Goal: Task Accomplishment & Management: Complete application form

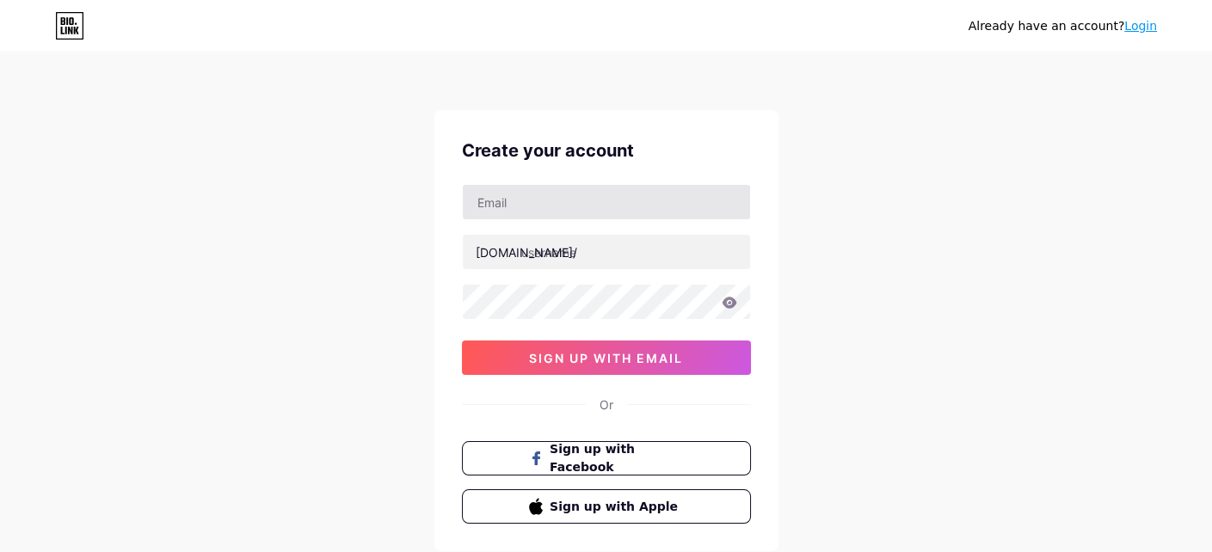
type input "[EMAIL_ADDRESS][DOMAIN_NAME]"
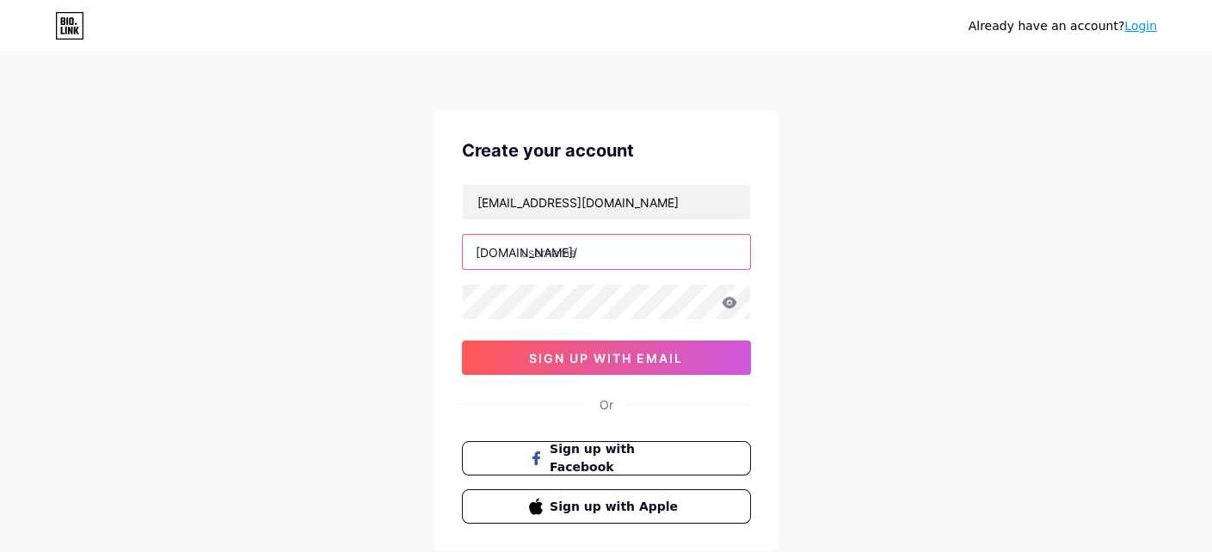
click at [577, 249] on input "text" at bounding box center [606, 252] width 287 height 34
type input "feliciaiancu"
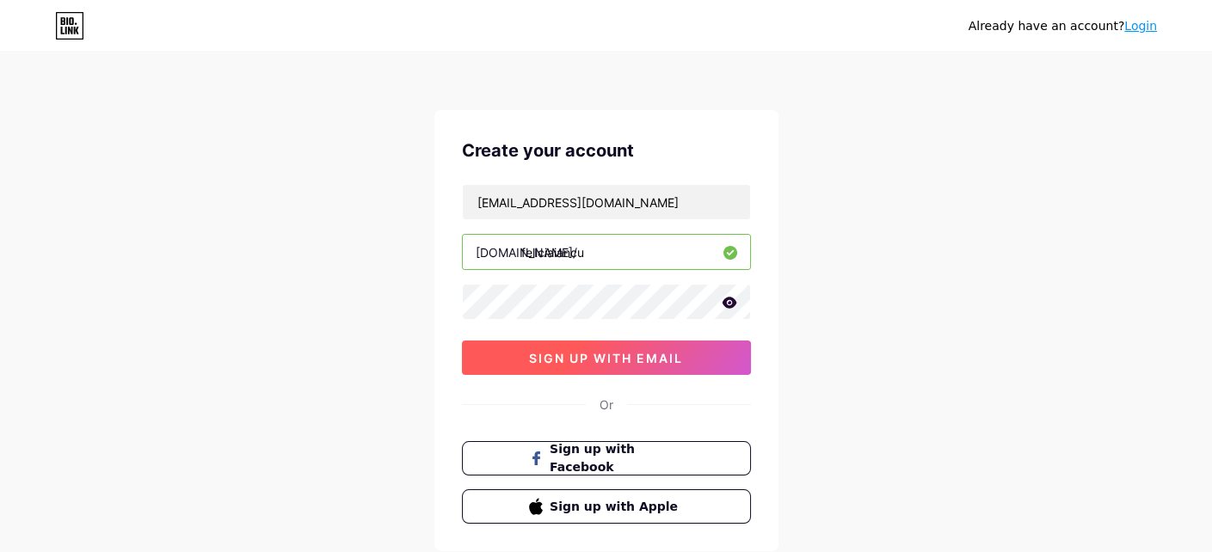
click at [585, 364] on button "sign up with email" at bounding box center [606, 358] width 289 height 34
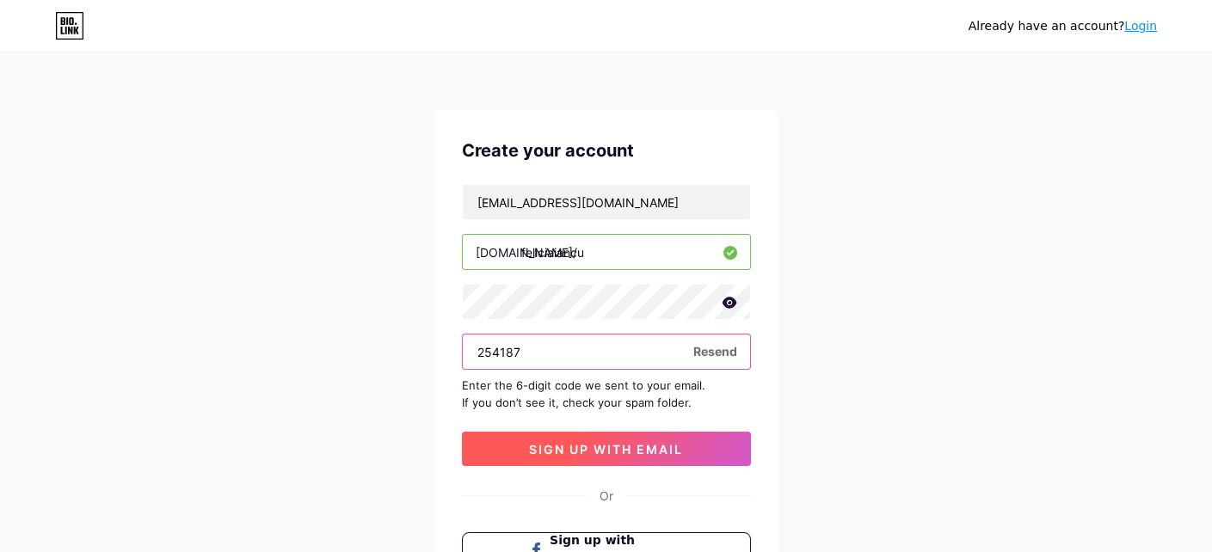
type input "254187"
click at [604, 436] on button "sign up with email" at bounding box center [606, 449] width 289 height 34
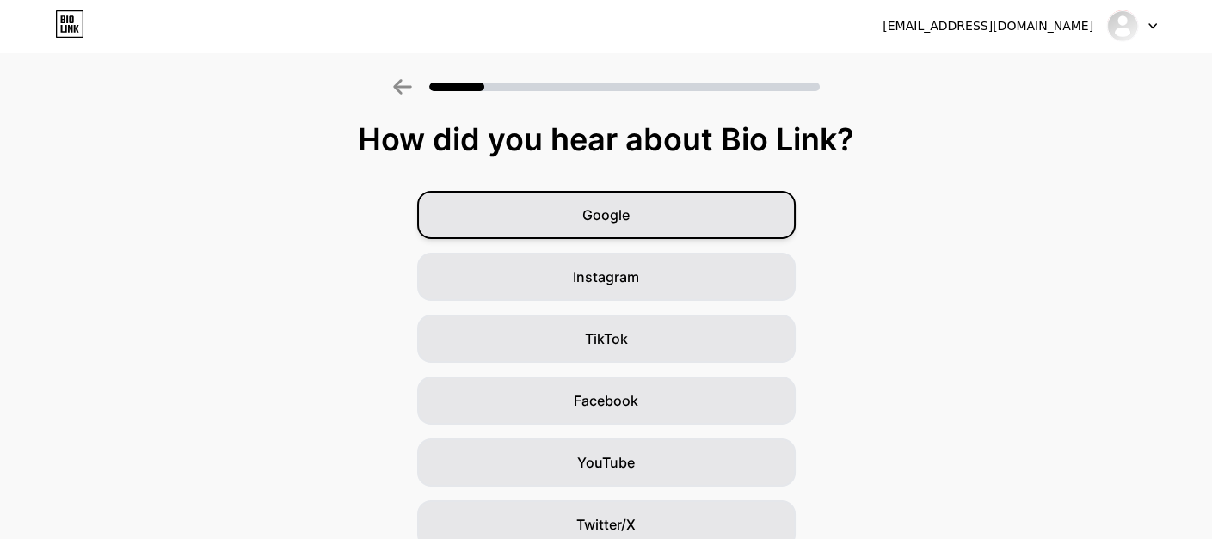
click at [622, 213] on span "Google" at bounding box center [605, 215] width 47 height 21
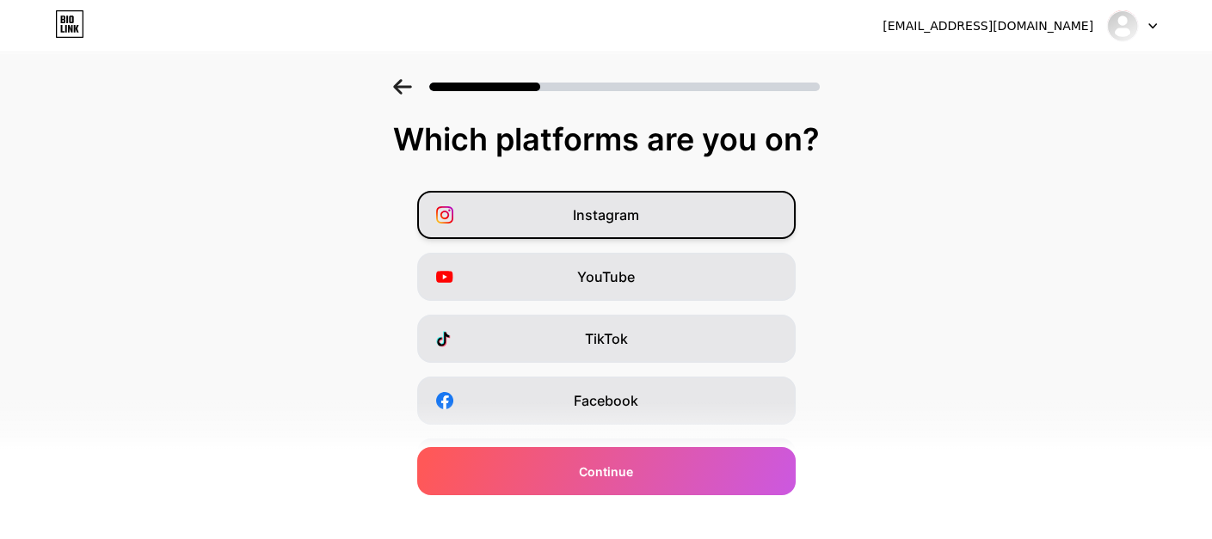
click at [667, 233] on div "Instagram" at bounding box center [606, 215] width 378 height 48
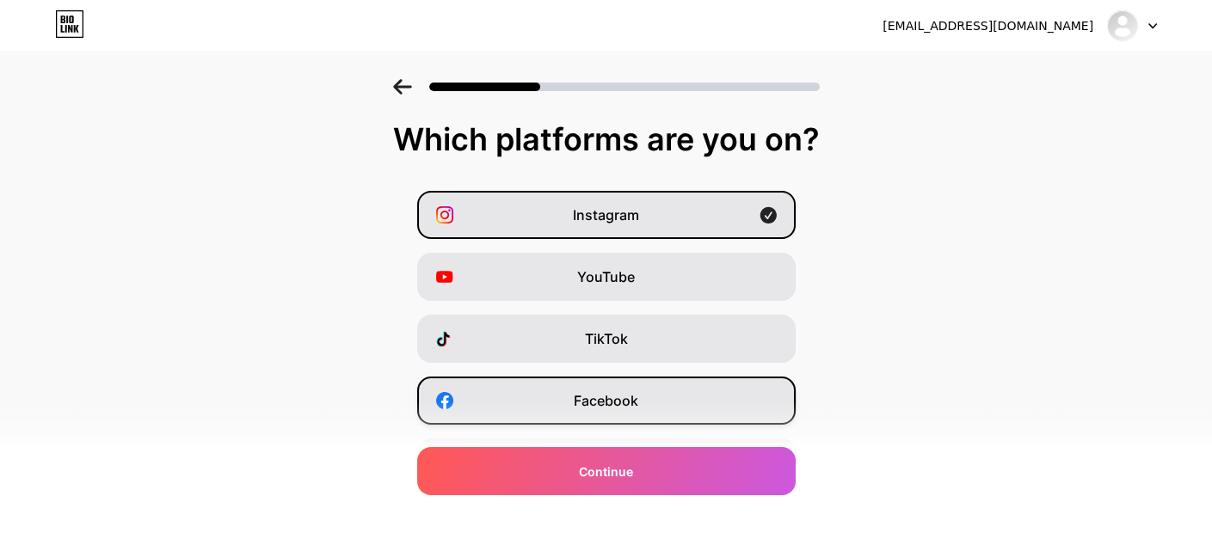
click at [646, 398] on div "Facebook" at bounding box center [606, 401] width 378 height 48
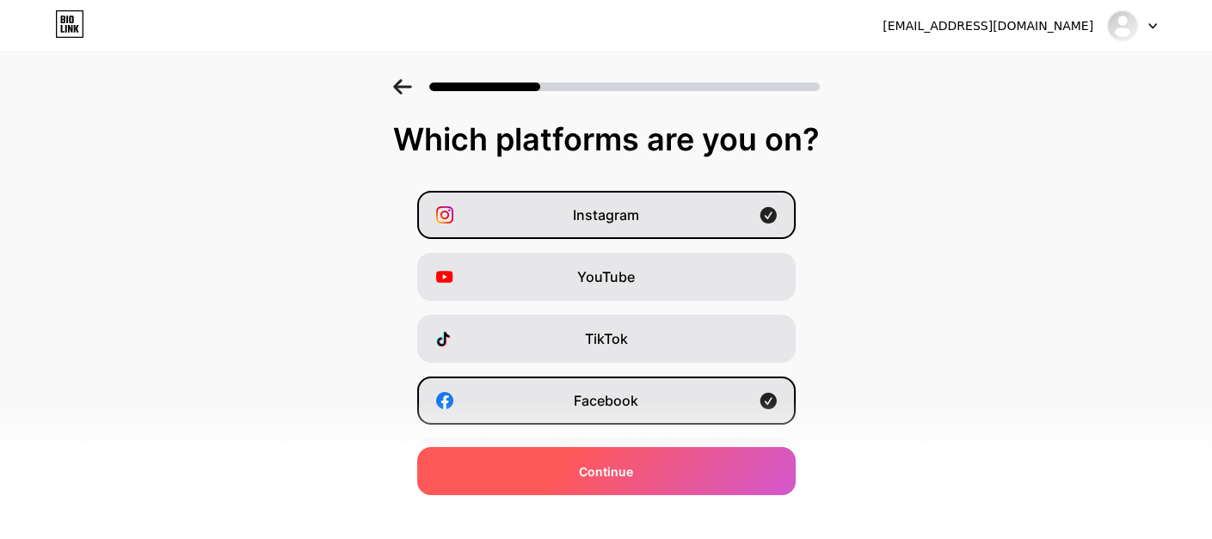
click at [677, 481] on div "Continue" at bounding box center [606, 471] width 378 height 48
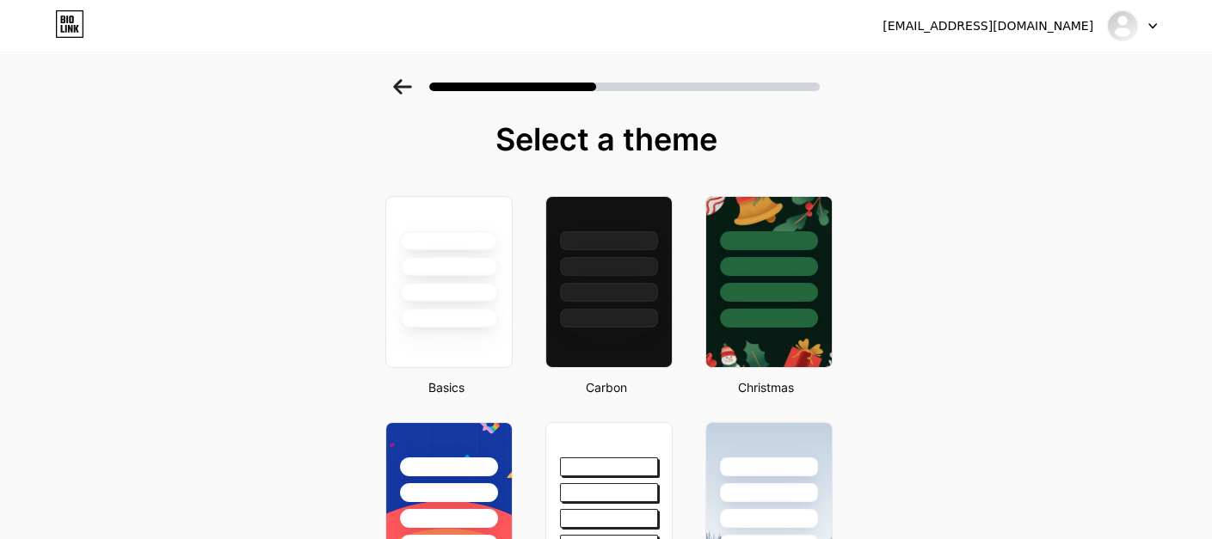
scroll to position [86, 0]
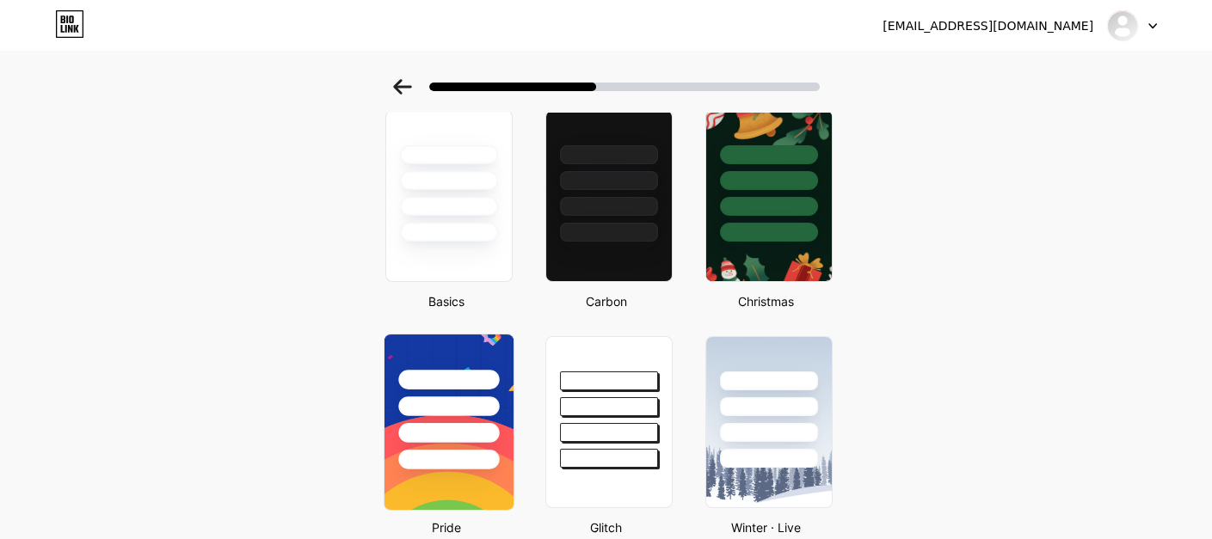
click at [455, 478] on img at bounding box center [448, 422] width 129 height 175
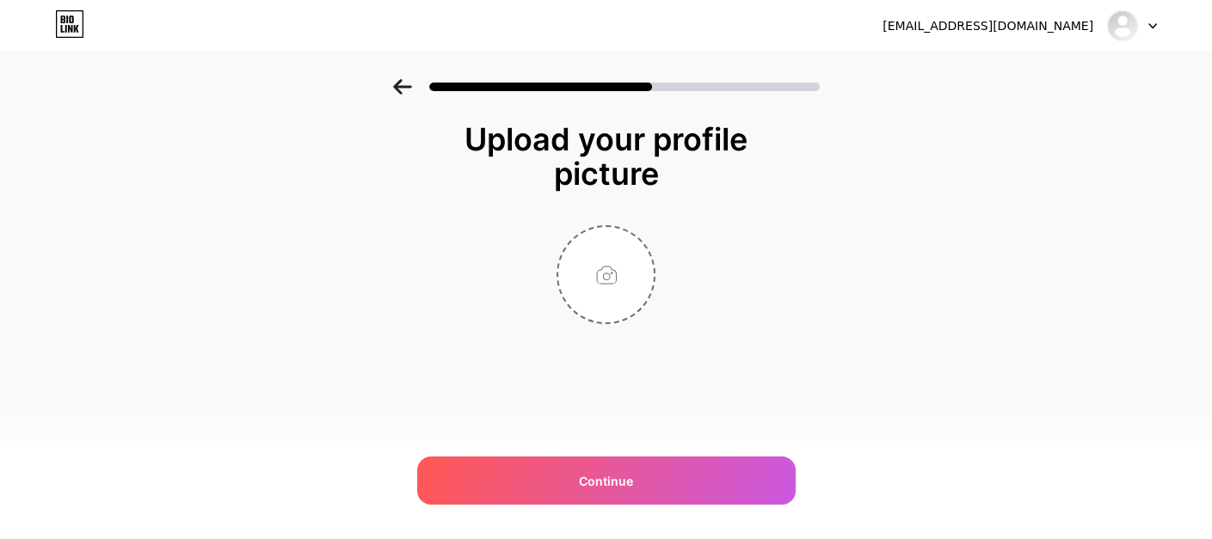
scroll to position [0, 0]
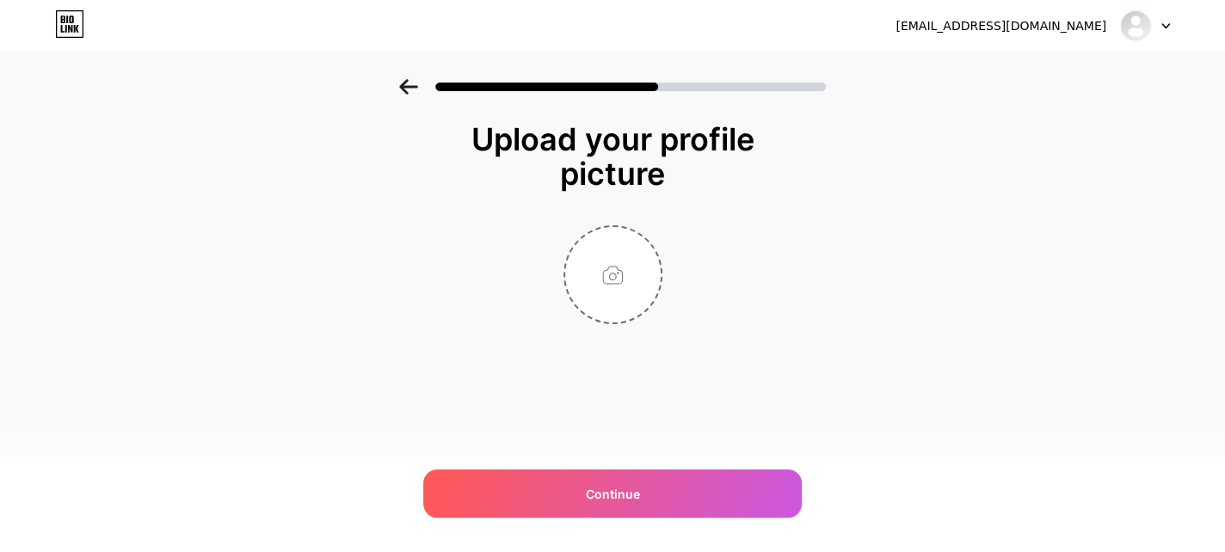
click at [408, 76] on div at bounding box center [612, 82] width 1225 height 60
click at [408, 88] on icon at bounding box center [408, 86] width 19 height 15
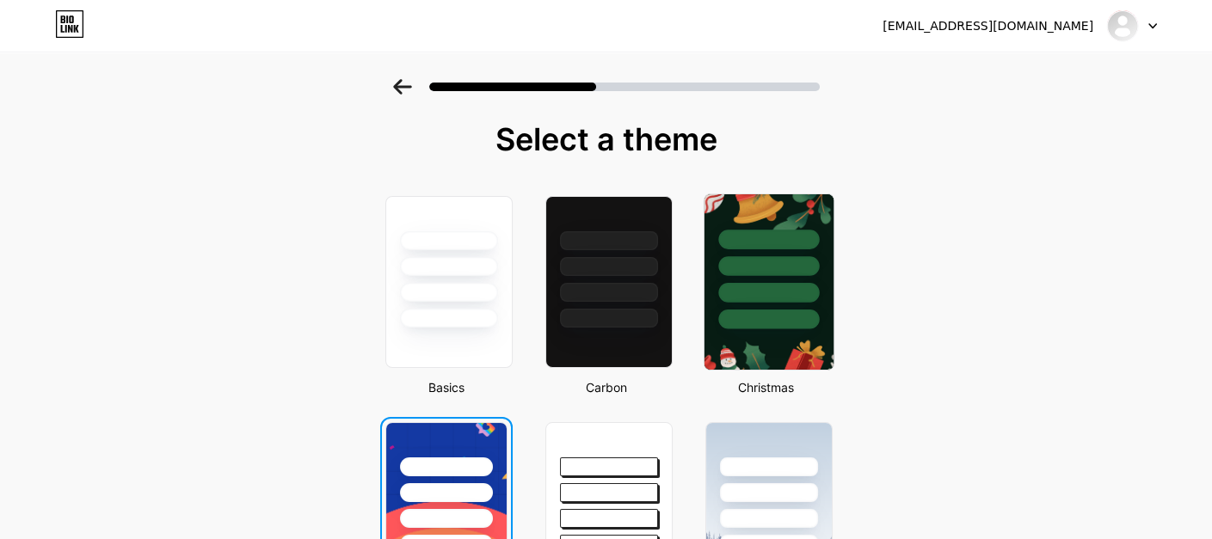
click at [784, 301] on div at bounding box center [768, 293] width 101 height 20
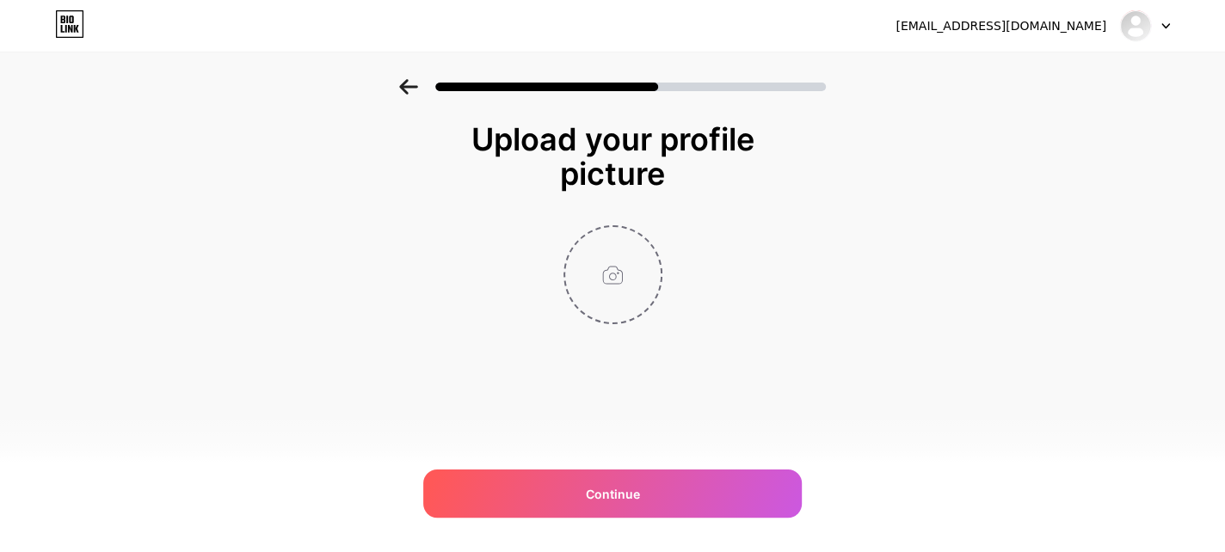
click at [612, 269] on input "file" at bounding box center [612, 274] width 95 height 95
type input "C:\fakepath\IMG_20200520_234043.jpg"
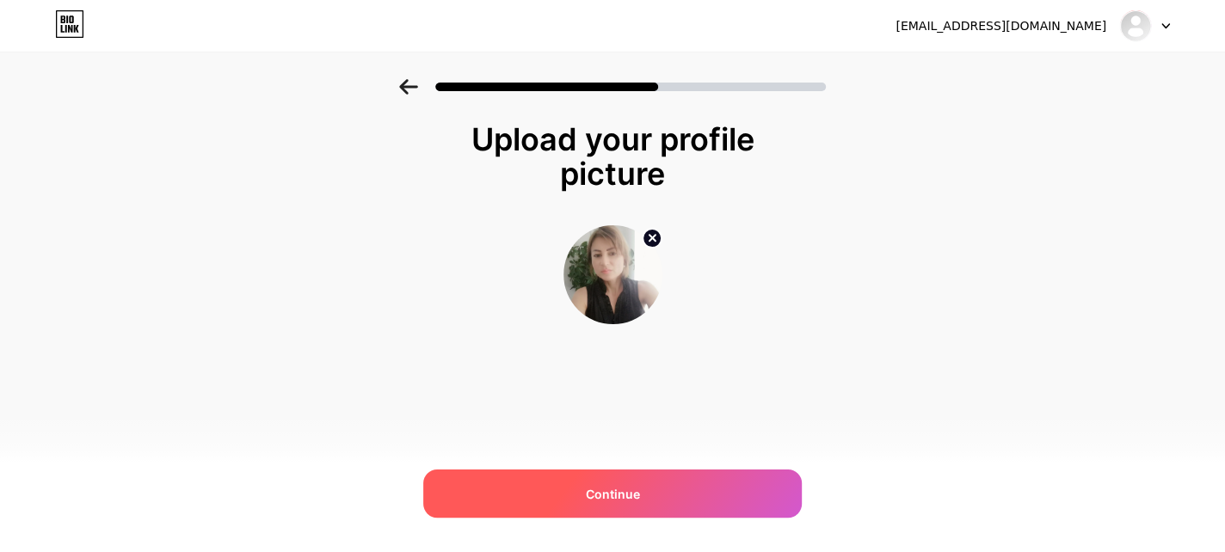
click at [634, 483] on div "Continue" at bounding box center [612, 494] width 378 height 48
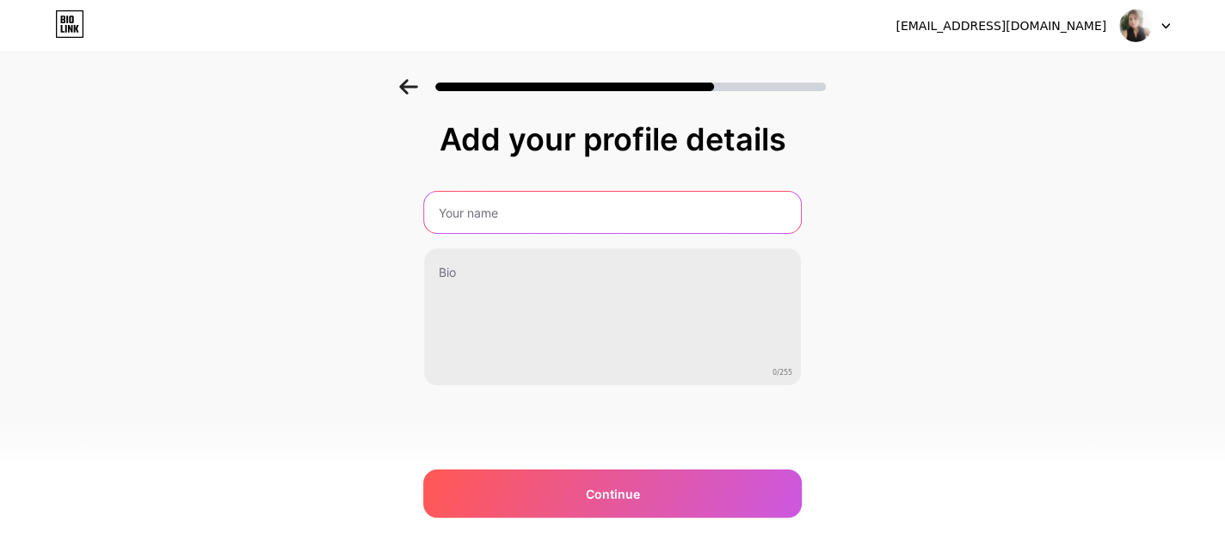
click at [568, 224] on input "text" at bounding box center [612, 212] width 377 height 41
type input "[PERSON_NAME]"
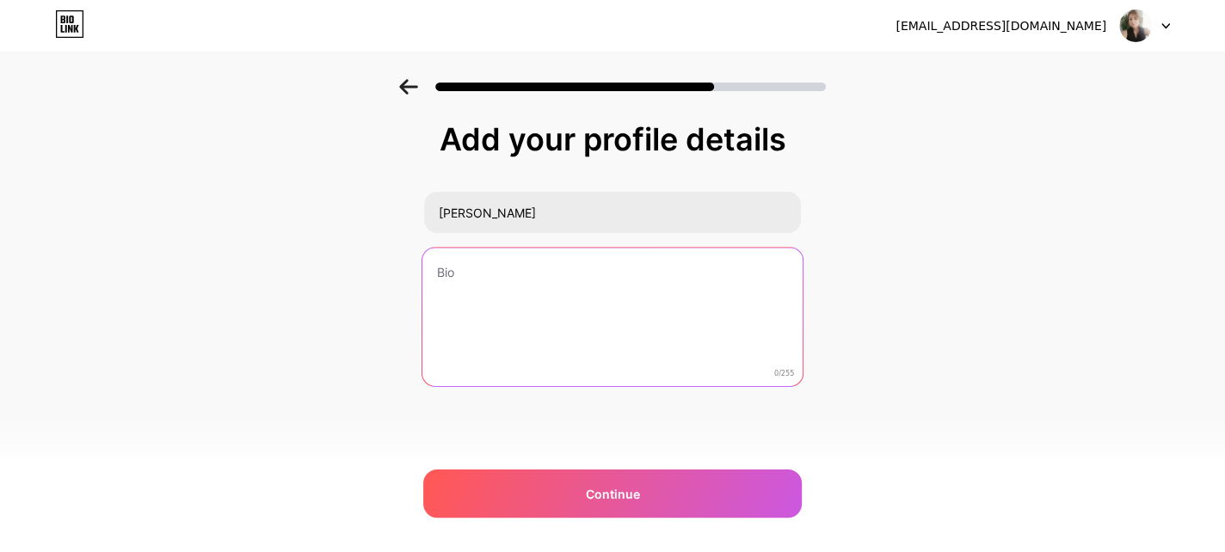
click at [522, 279] on textarea at bounding box center [612, 318] width 380 height 140
paste textarea "[PERSON_NAME] – Poet & Author Multilingual poet, translator and international c…"
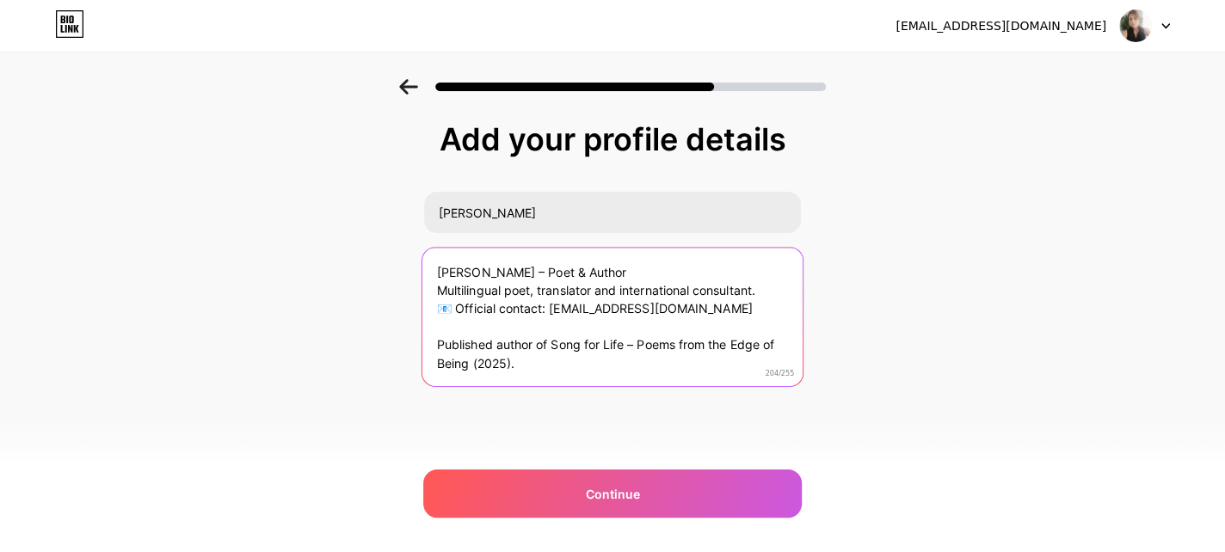
click at [457, 305] on textarea "[PERSON_NAME] – Poet & Author Multilingual poet, translator and international c…" at bounding box center [612, 318] width 380 height 140
click at [509, 360] on textarea "[PERSON_NAME] – Poet & Author Multilingual poet, translator and international c…" at bounding box center [612, 318] width 380 height 140
click at [551, 346] on textarea "[PERSON_NAME] – Poet & Author Multilingual poet, translator and international c…" at bounding box center [612, 318] width 380 height 140
click at [488, 363] on textarea "[PERSON_NAME] – Poet & Author Multilingual poet, translator and international c…" at bounding box center [612, 318] width 380 height 140
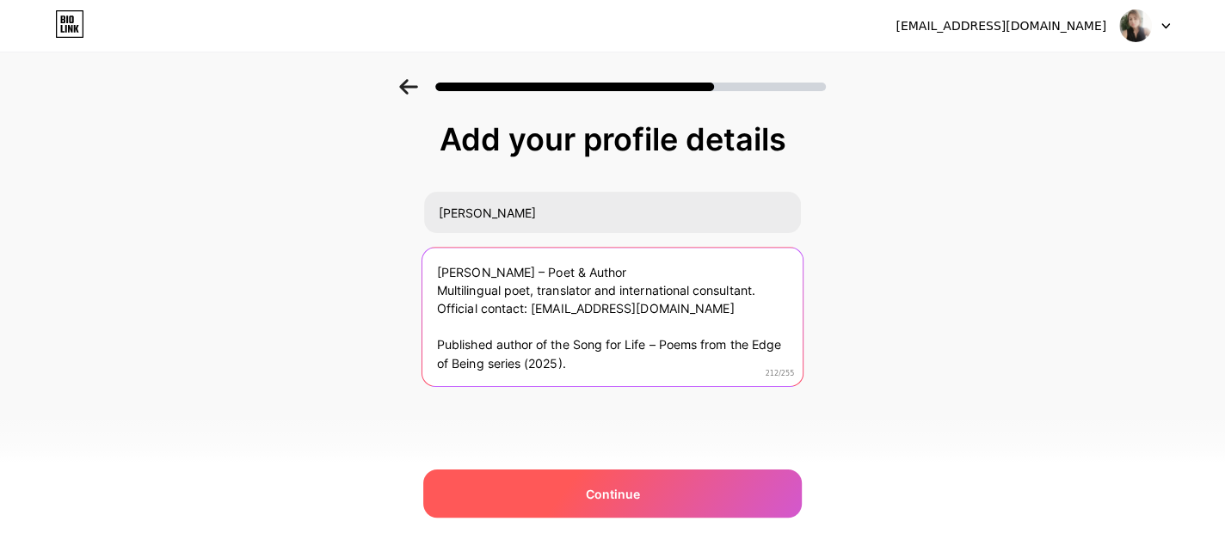
type textarea "[PERSON_NAME] – Poet & Author Multilingual poet, translator and international c…"
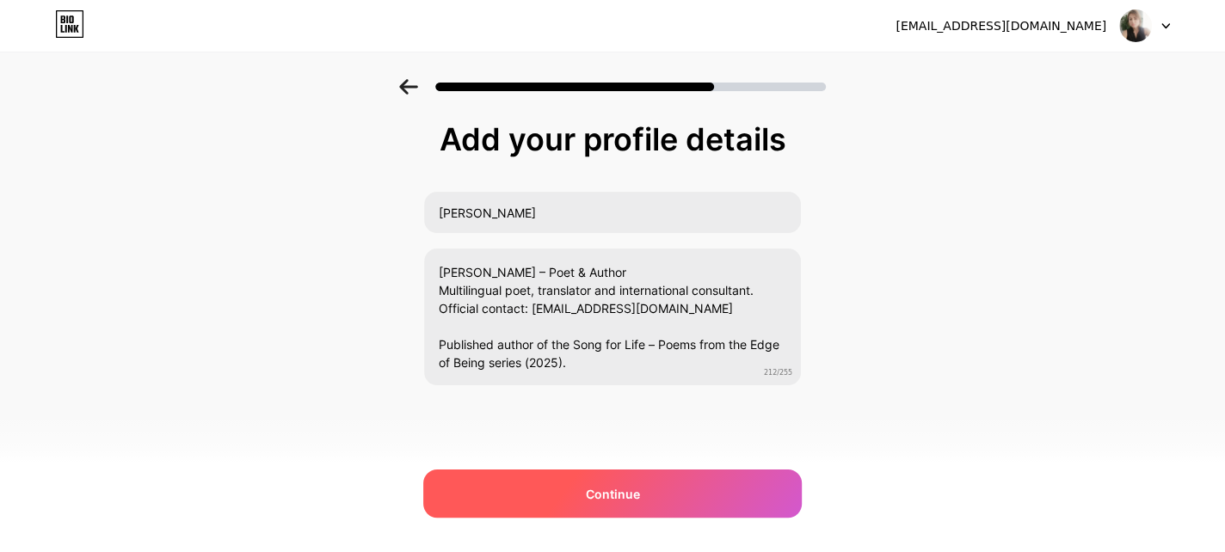
click at [594, 485] on span "Continue" at bounding box center [613, 494] width 54 height 18
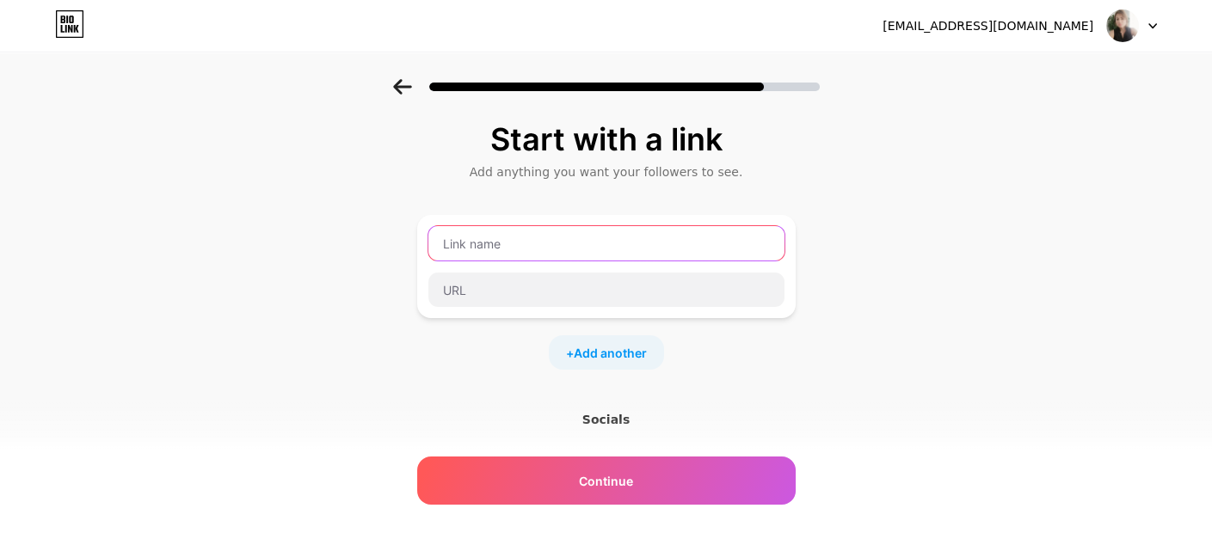
click at [505, 240] on input "text" at bounding box center [606, 243] width 356 height 34
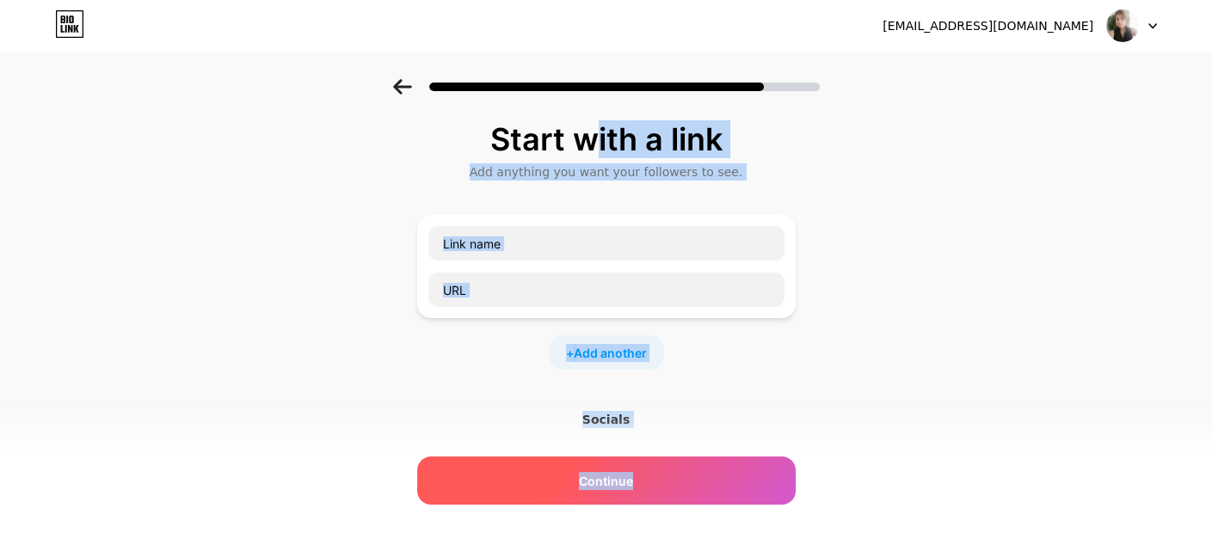
drag, startPoint x: 498, startPoint y: 135, endPoint x: 690, endPoint y: 457, distance: 374.6
click at [690, 457] on div "Start with a link Add anything you want your followers to see. + Add another So…" at bounding box center [606, 360] width 378 height 476
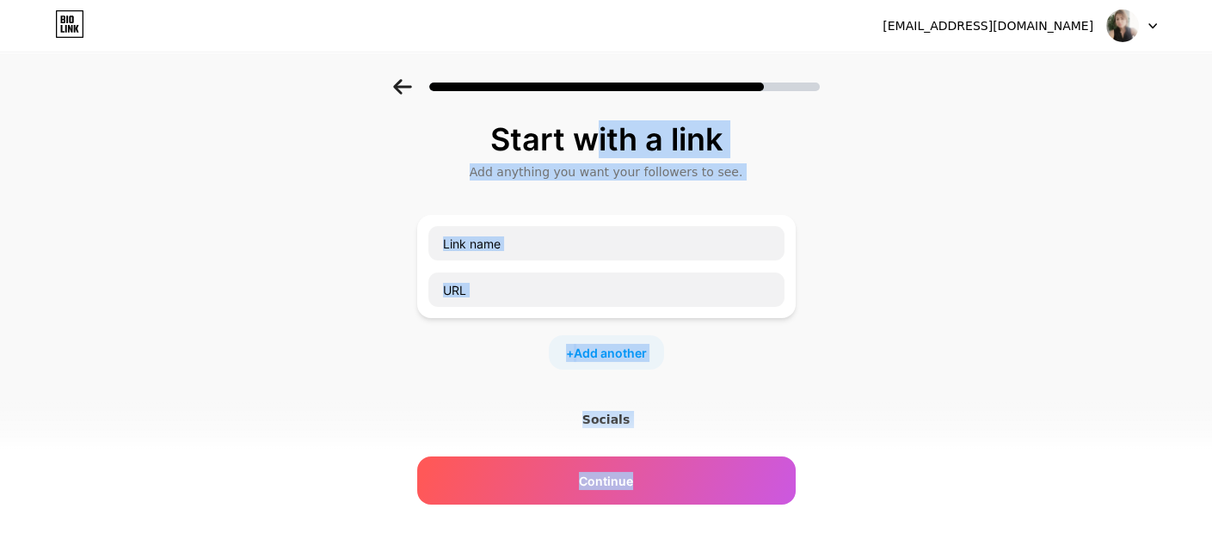
copy div "Start with a link Add anything you want your followers to see. + Add another So…"
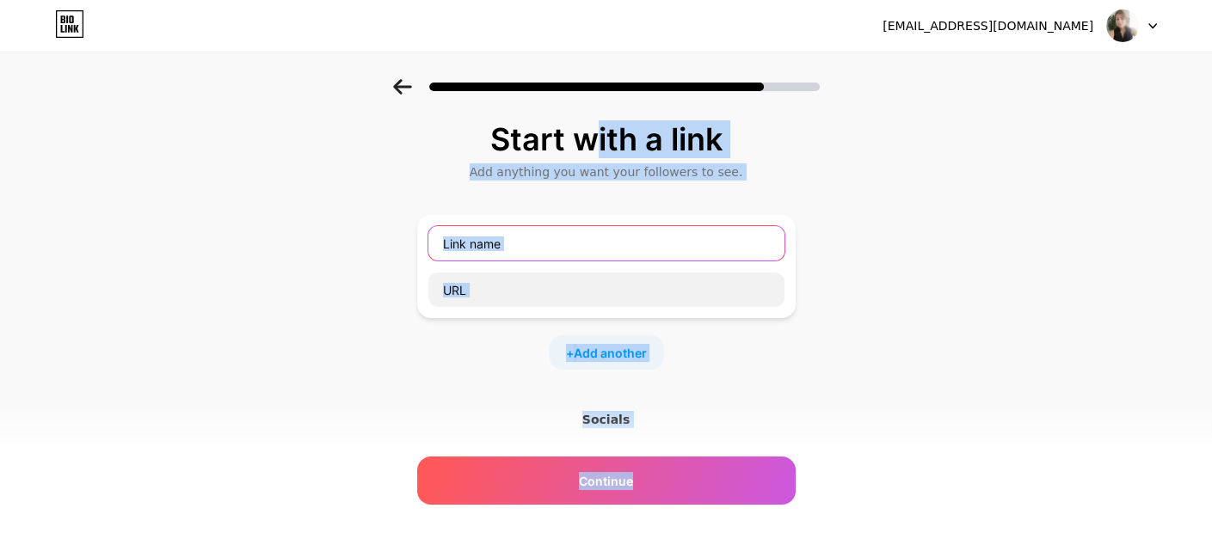
click at [522, 249] on input "text" at bounding box center [606, 243] width 356 height 34
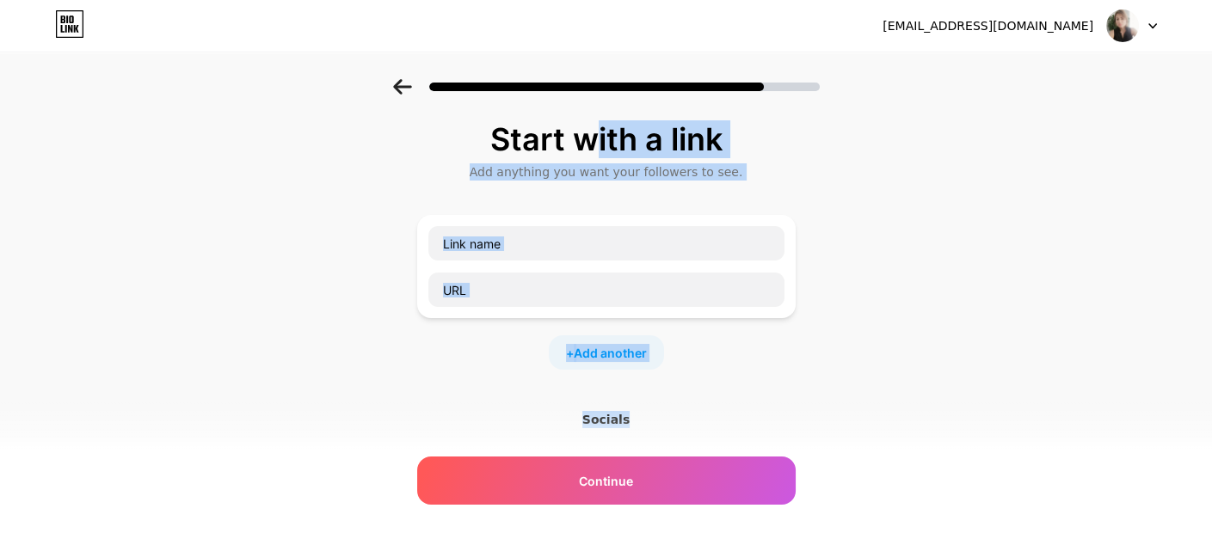
drag, startPoint x: 496, startPoint y: 123, endPoint x: 653, endPoint y: 372, distance: 294.5
click at [653, 372] on div "Start with a link Add anything you want your followers to see. + Add another So…" at bounding box center [606, 360] width 378 height 476
click at [623, 417] on div "Socials" at bounding box center [606, 419] width 378 height 17
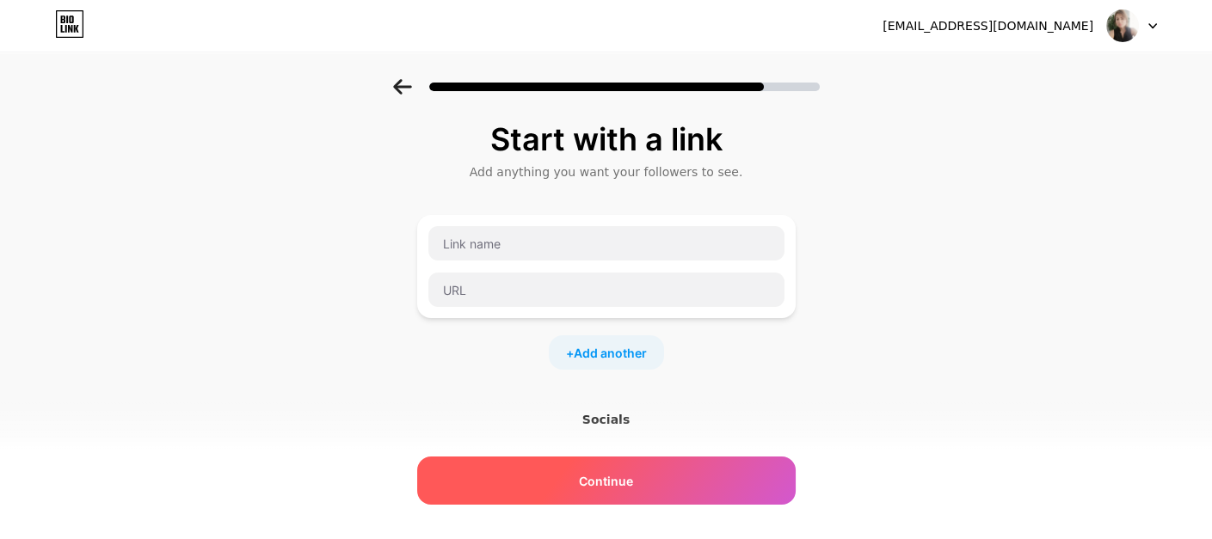
click at [617, 478] on span "Continue" at bounding box center [606, 481] width 54 height 18
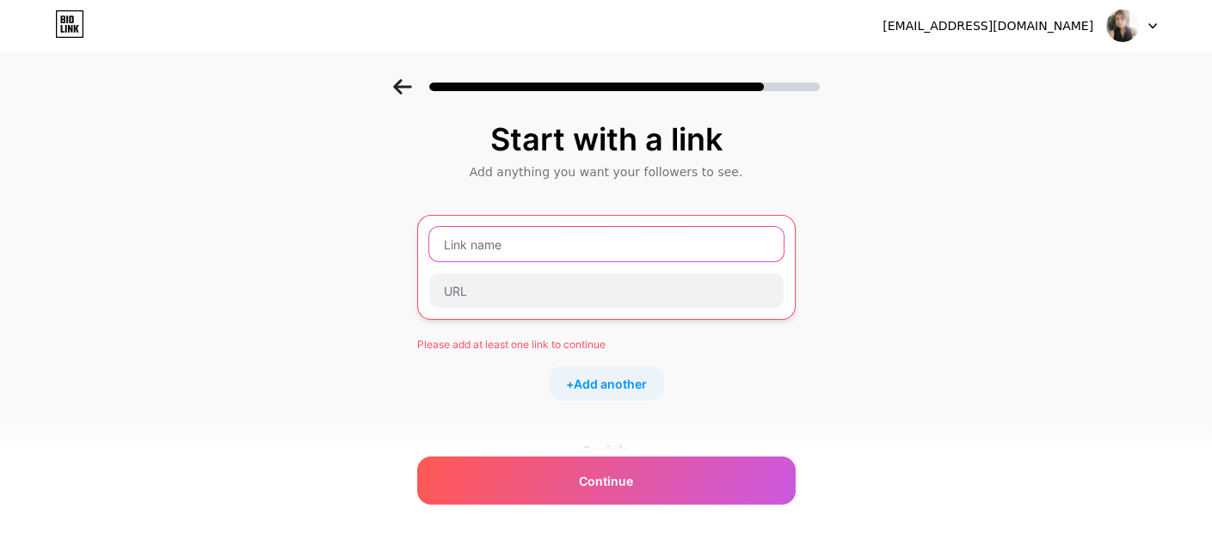
click at [526, 252] on input "text" at bounding box center [606, 244] width 354 height 34
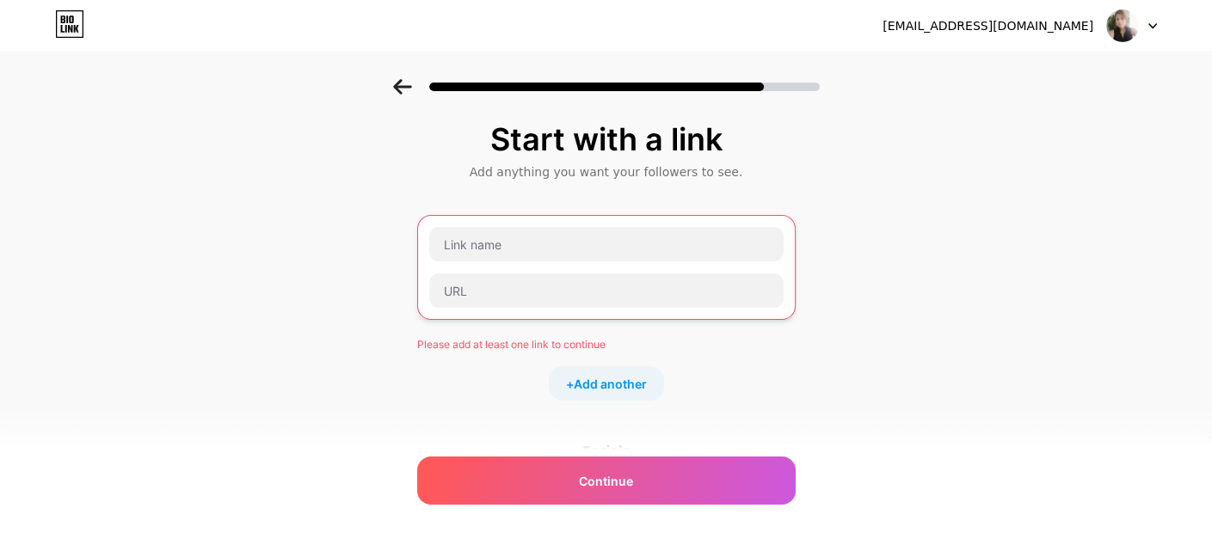
click at [544, 341] on div "Please add at least one link to continue" at bounding box center [606, 344] width 378 height 15
click at [597, 375] on span "Add another" at bounding box center [610, 384] width 73 height 18
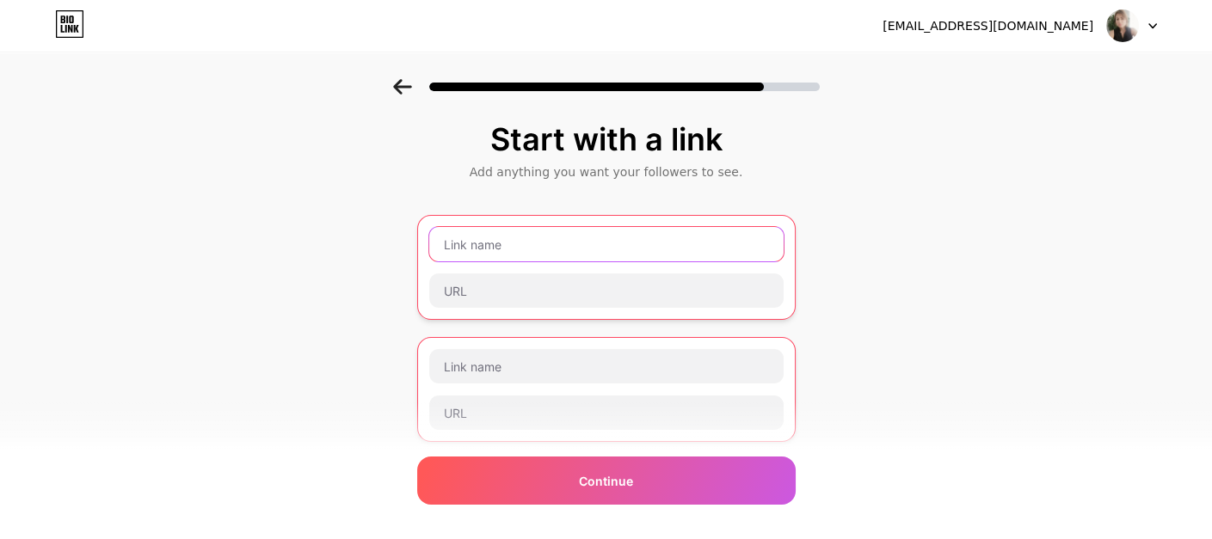
click at [511, 249] on input "text" at bounding box center [606, 244] width 354 height 34
click at [448, 247] on input "linkedin" at bounding box center [606, 243] width 356 height 34
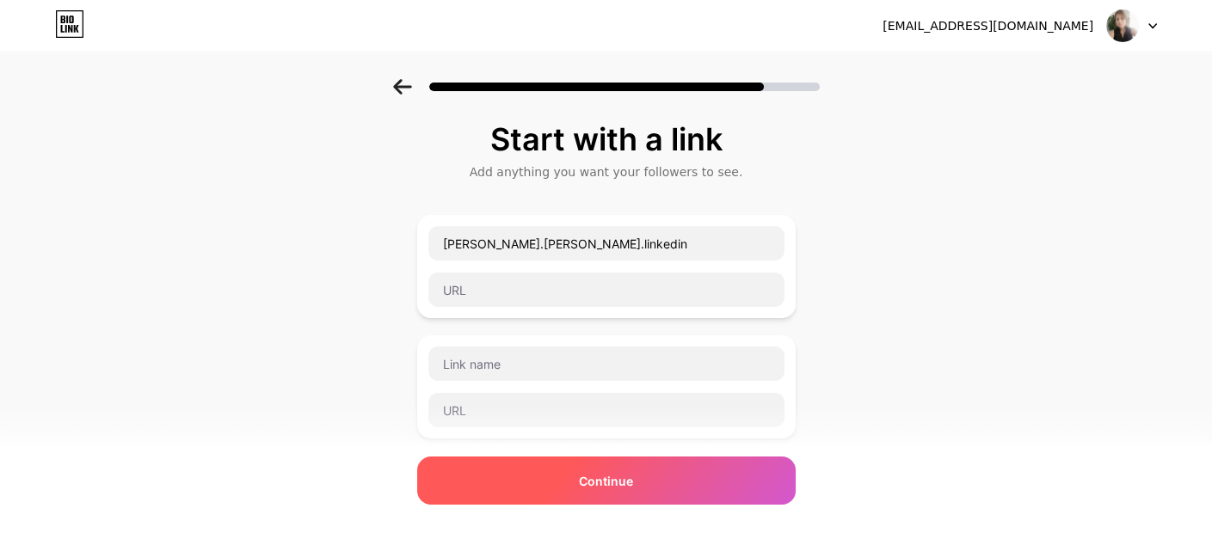
click at [668, 483] on div "Continue" at bounding box center [606, 481] width 378 height 48
click at [660, 483] on div "Continue" at bounding box center [606, 481] width 378 height 48
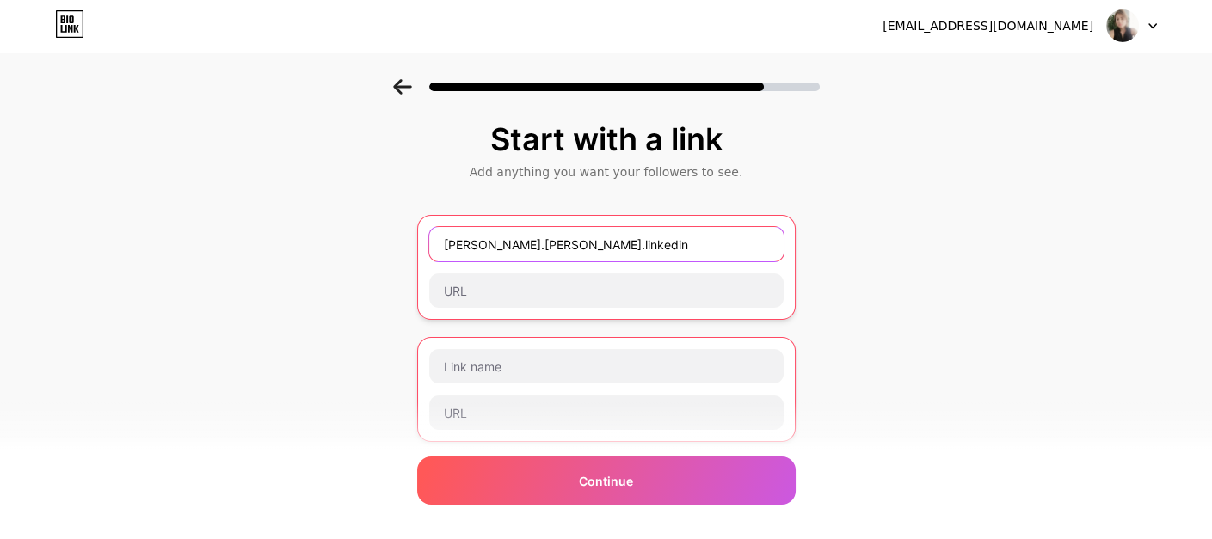
drag, startPoint x: 609, startPoint y: 243, endPoint x: 425, endPoint y: 232, distance: 184.4
click at [425, 232] on div "[PERSON_NAME].[PERSON_NAME].linkedin" at bounding box center [606, 267] width 378 height 105
paste input "[DOMAIN_NAME][URL][PERSON_NAME]"
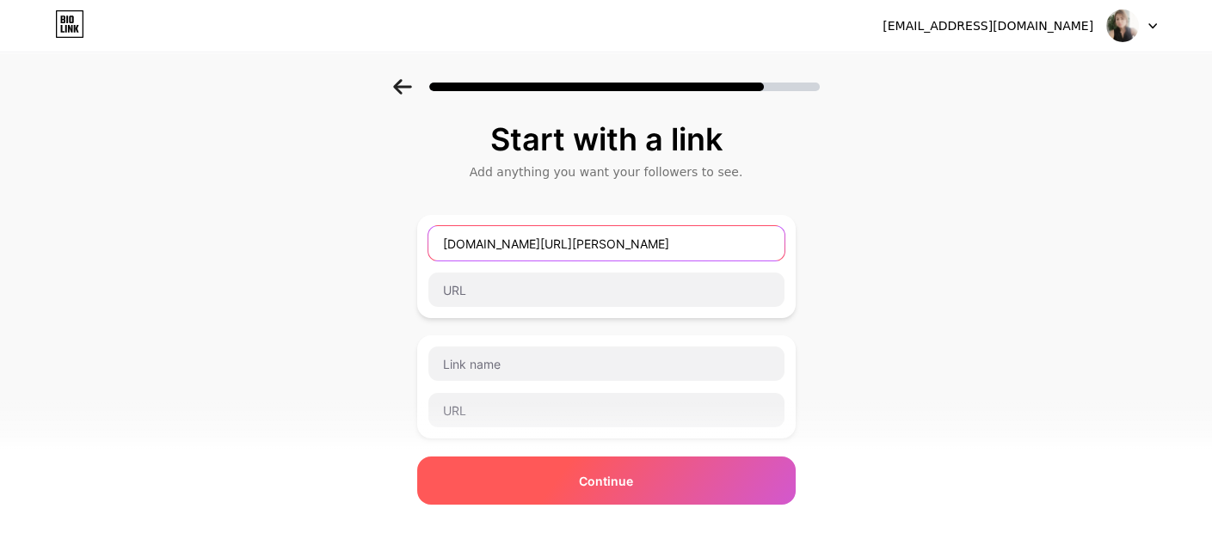
type input "[DOMAIN_NAME][URL][PERSON_NAME]"
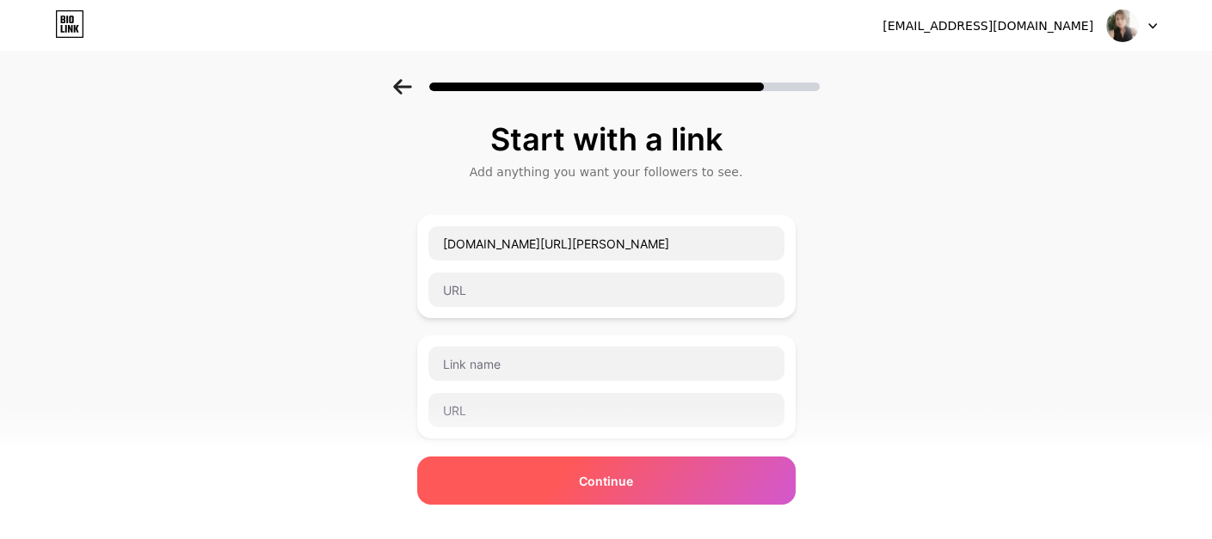
click at [643, 474] on div "Continue" at bounding box center [606, 481] width 378 height 48
click at [619, 478] on span "Continue" at bounding box center [606, 481] width 54 height 18
